Goal: Task Accomplishment & Management: Use online tool/utility

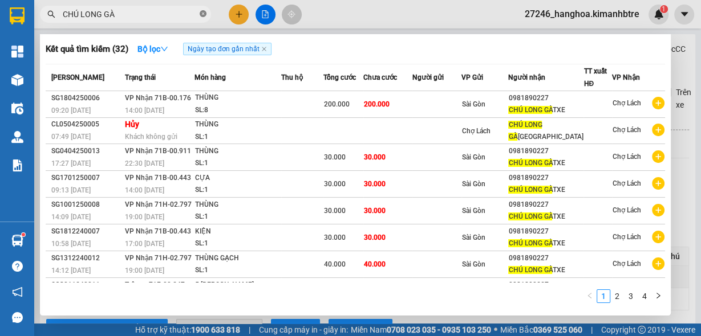
click at [200, 15] on icon "close-circle" at bounding box center [203, 13] width 7 height 7
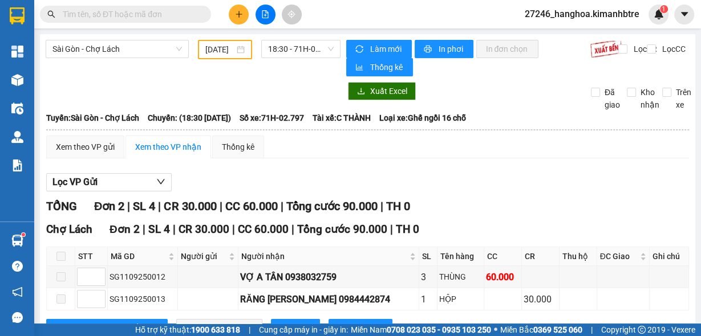
click at [261, 19] on button at bounding box center [265, 15] width 20 height 20
drag, startPoint x: 218, startPoint y: 51, endPoint x: 234, endPoint y: 61, distance: 19.0
click at [219, 51] on input "[DATE]" at bounding box center [219, 49] width 29 height 13
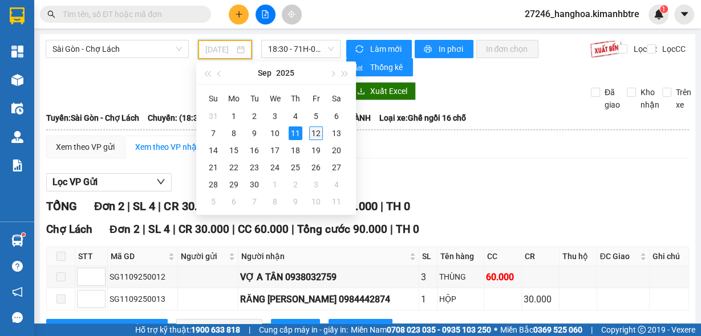
click at [311, 132] on div "12" at bounding box center [316, 134] width 14 height 14
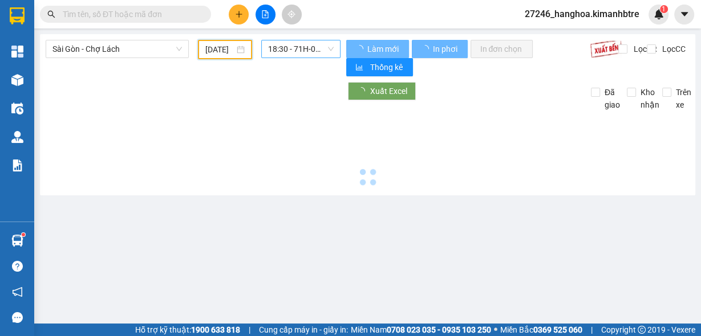
type input "[DATE]"
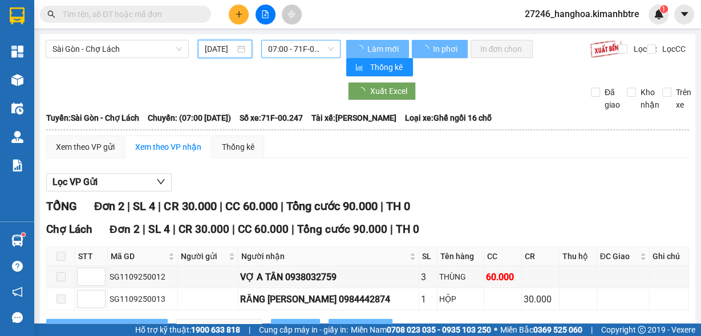
click at [294, 48] on span "07:00 - 71F-00.247" at bounding box center [301, 48] width 66 height 17
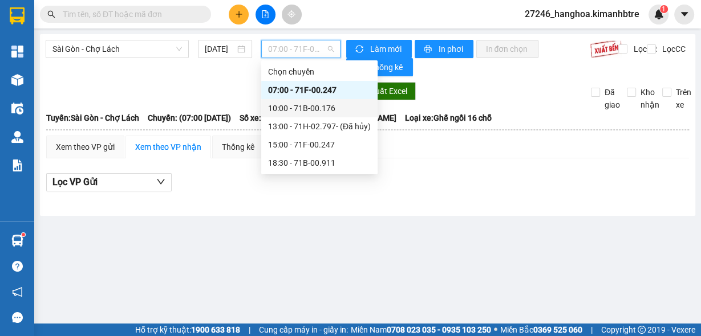
click at [299, 108] on div "10:00 - 71B-00.176" at bounding box center [319, 108] width 103 height 13
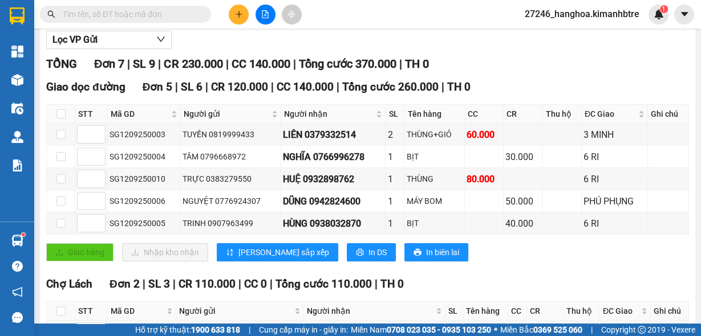
scroll to position [182, 0]
